Goal: Task Accomplishment & Management: Use online tool/utility

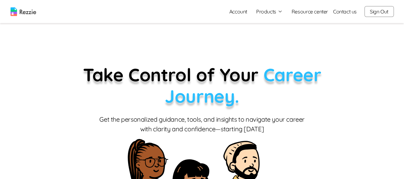
click at [269, 14] on button "Products" at bounding box center [269, 12] width 27 height 8
click at [279, 36] on link "AI Resume Review" at bounding box center [276, 36] width 78 height 13
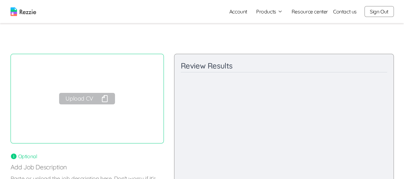
click at [89, 87] on div "Upload CV" at bounding box center [87, 98] width 153 height 89
click at [82, 96] on button "Upload CV" at bounding box center [87, 98] width 56 height 11
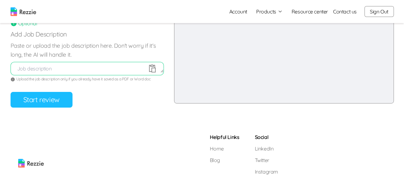
scroll to position [107, 0]
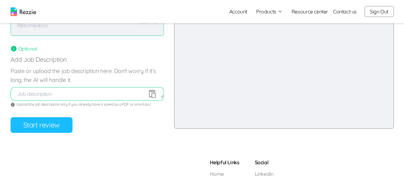
click at [47, 118] on button "Start review" at bounding box center [42, 125] width 62 height 16
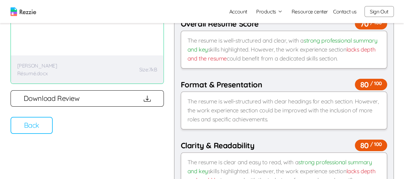
scroll to position [56, 0]
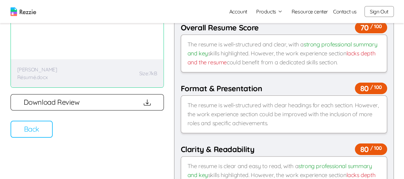
click at [139, 99] on button "Download Review" at bounding box center [87, 102] width 153 height 16
click at [373, 10] on button "Sign Out" at bounding box center [378, 11] width 29 height 11
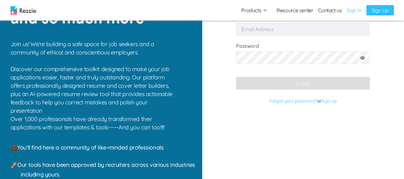
type input "[EMAIL_ADDRESS][DOMAIN_NAME]"
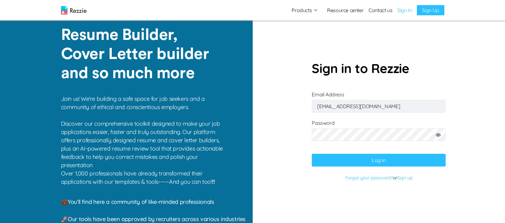
click at [384, 157] on button "Log In" at bounding box center [379, 160] width 134 height 13
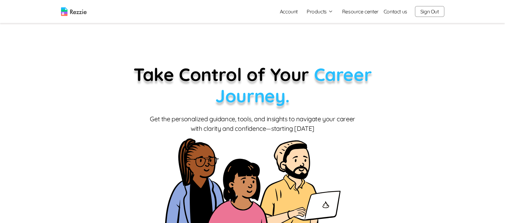
click at [319, 11] on button "Products" at bounding box center [320, 12] width 27 height 8
click at [330, 38] on link "AI Resume Review" at bounding box center [327, 36] width 78 height 13
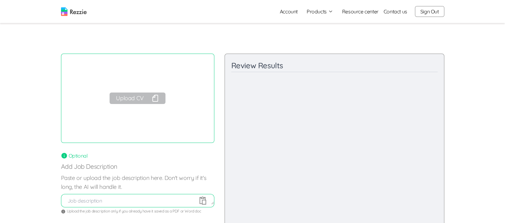
click at [137, 102] on button "Upload CV" at bounding box center [138, 98] width 56 height 11
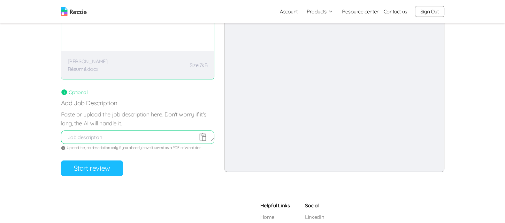
scroll to position [57, 0]
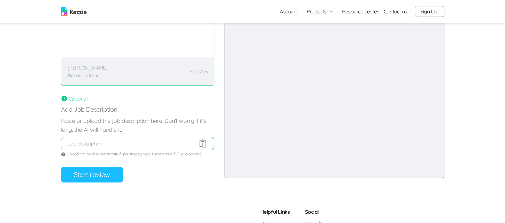
click at [104, 177] on button "Start review" at bounding box center [92, 175] width 62 height 16
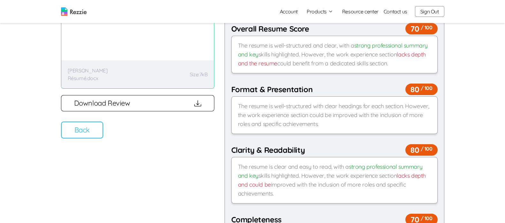
scroll to position [0, 0]
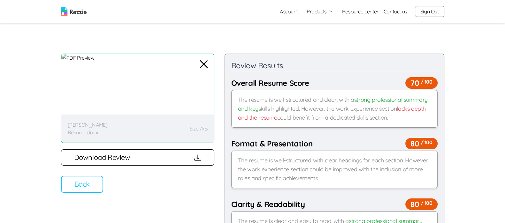
click at [205, 64] on icon "button" at bounding box center [203, 64] width 15 height 15
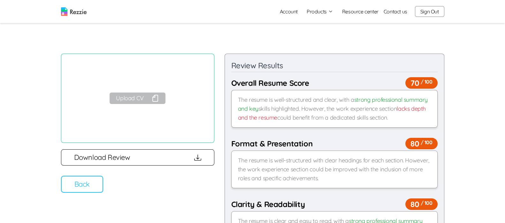
click at [149, 101] on button "Upload CV" at bounding box center [138, 98] width 56 height 11
click at [92, 189] on button "Back" at bounding box center [82, 184] width 42 height 17
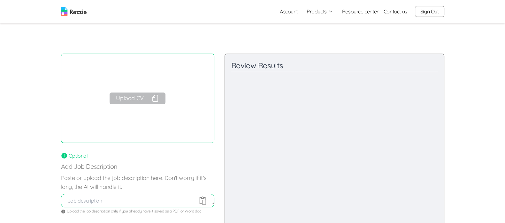
click at [150, 102] on button "Upload CV" at bounding box center [138, 98] width 56 height 11
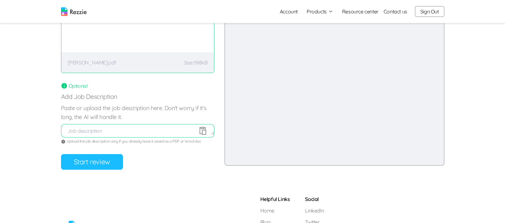
scroll to position [73, 0]
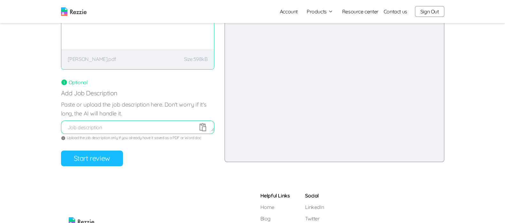
click at [109, 163] on button "Start review" at bounding box center [92, 159] width 62 height 16
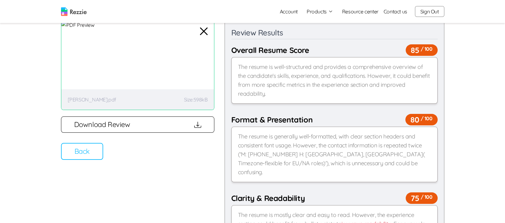
scroll to position [32, 0]
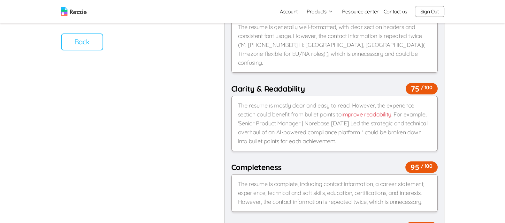
scroll to position [0, 0]
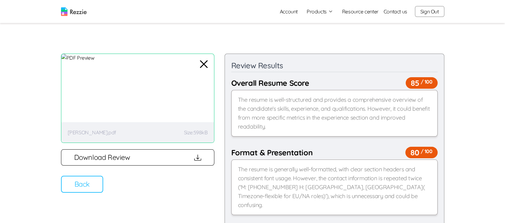
click at [86, 188] on button "Back" at bounding box center [82, 184] width 42 height 17
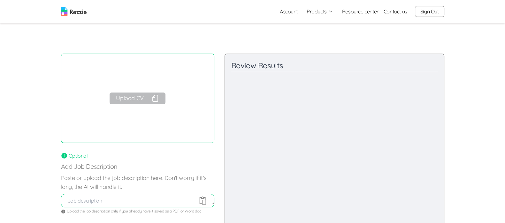
click at [143, 98] on button "Upload CV" at bounding box center [138, 98] width 56 height 11
click at [292, 11] on link "Account" at bounding box center [289, 11] width 28 height 13
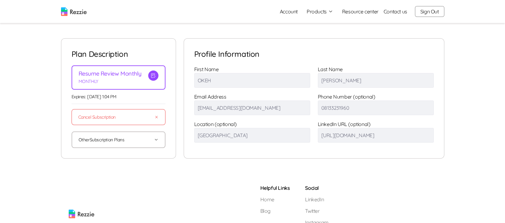
click at [123, 140] on button "Other Subscription Plans" at bounding box center [119, 139] width 80 height 15
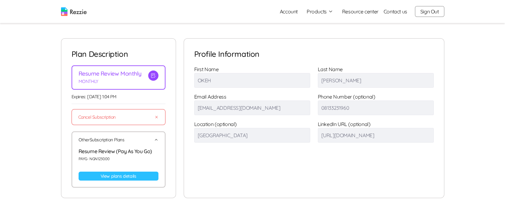
click at [129, 176] on link "View plans details" at bounding box center [119, 176] width 80 height 9
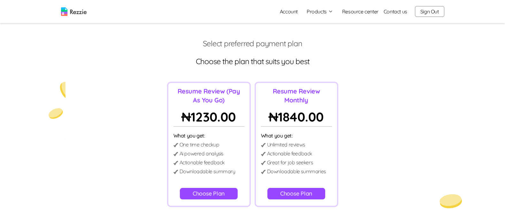
click at [326, 12] on button "Products" at bounding box center [320, 12] width 27 height 8
click at [329, 37] on link "AI Resume Review" at bounding box center [327, 36] width 78 height 13
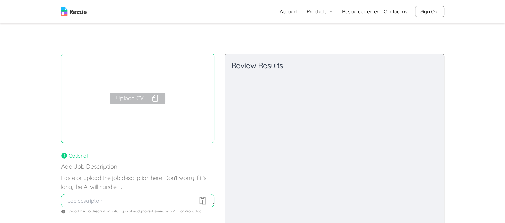
scroll to position [19, 0]
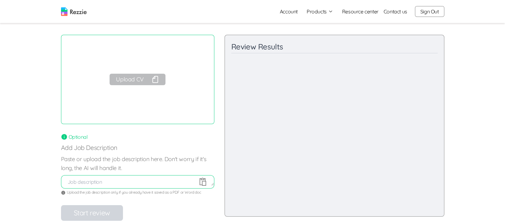
click at [150, 79] on button "Upload CV" at bounding box center [138, 79] width 56 height 11
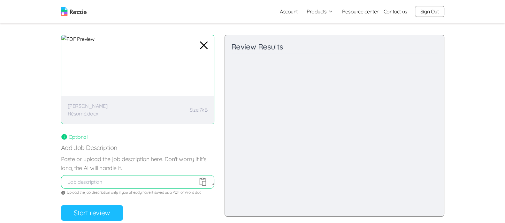
click at [104, 208] on button "Start review" at bounding box center [92, 213] width 62 height 16
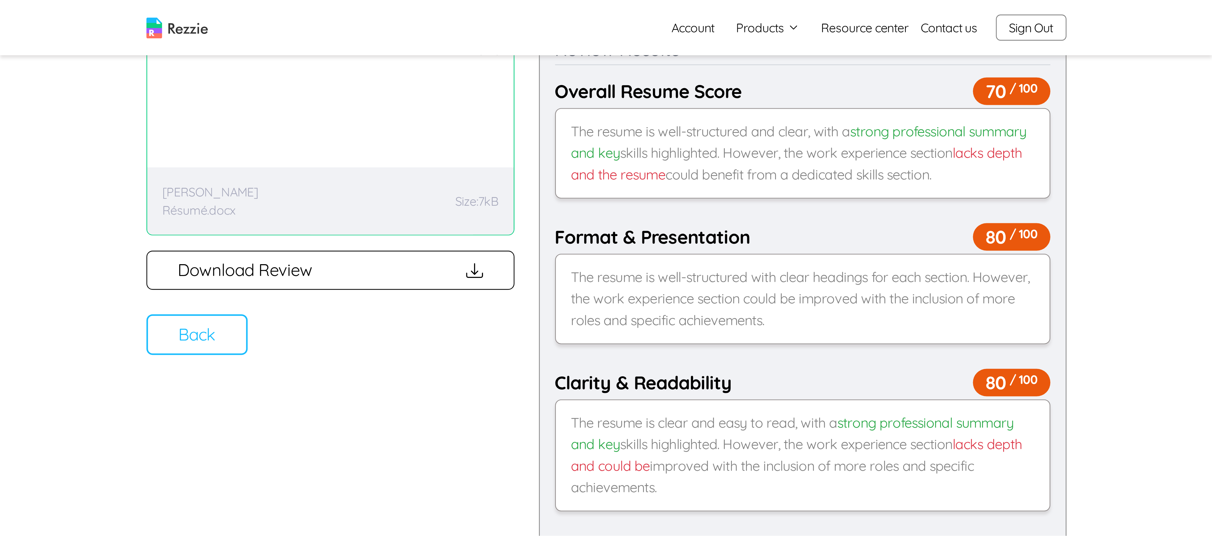
scroll to position [0, 0]
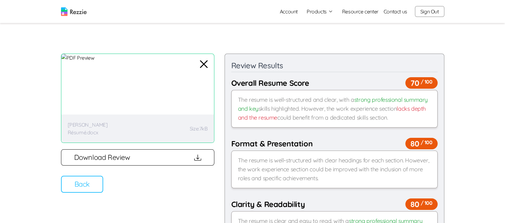
click at [139, 159] on button "Download Review" at bounding box center [137, 157] width 153 height 16
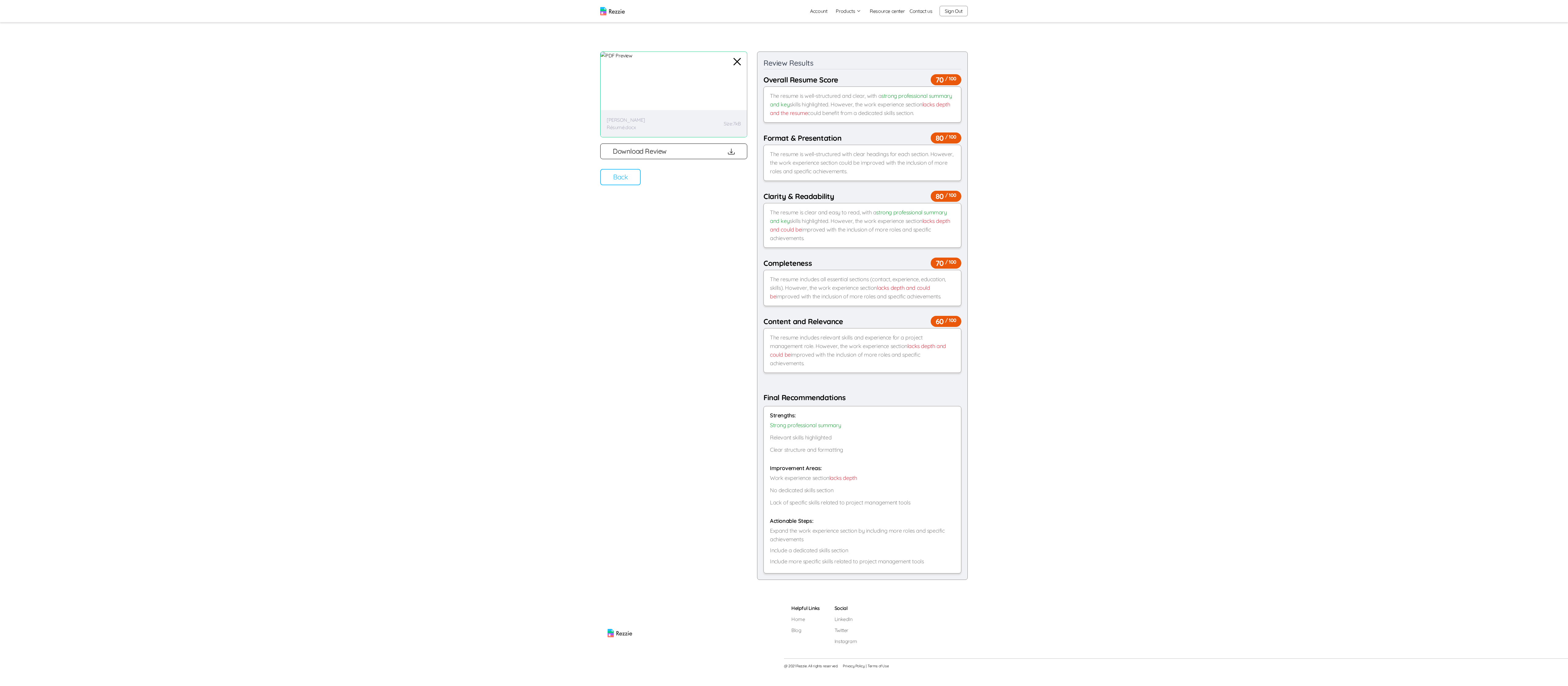
click at [484, 214] on div "Back Download Review Review Results Overall Resume Score 70 / 100 The resume is…" at bounding box center [784, 308] width 1568 height 543
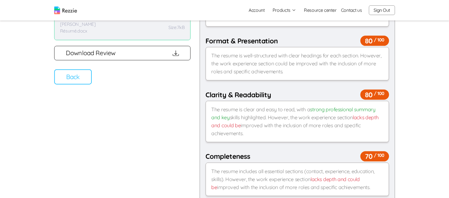
scroll to position [98, 0]
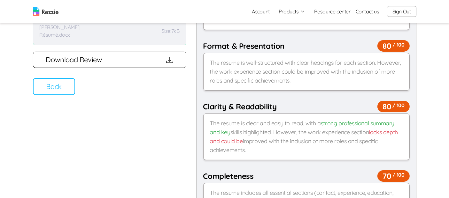
click at [321, 131] on div "The resume is clear and easy to read, with a strong professional summary and ke…" at bounding box center [306, 137] width 206 height 47
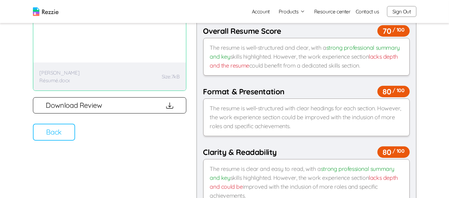
scroll to position [0, 0]
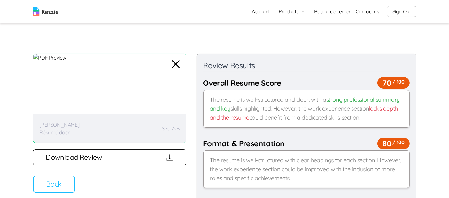
click at [65, 189] on button "Back" at bounding box center [54, 184] width 42 height 17
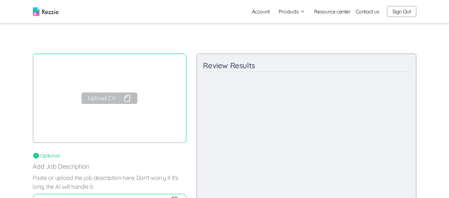
click at [403, 14] on button "Sign Out" at bounding box center [401, 11] width 29 height 11
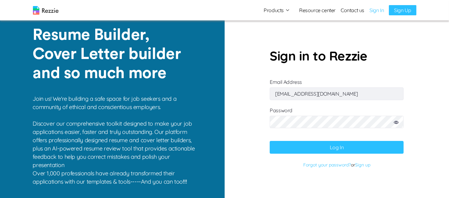
click at [50, 13] on img at bounding box center [46, 10] width 26 height 9
